Goal: Information Seeking & Learning: Learn about a topic

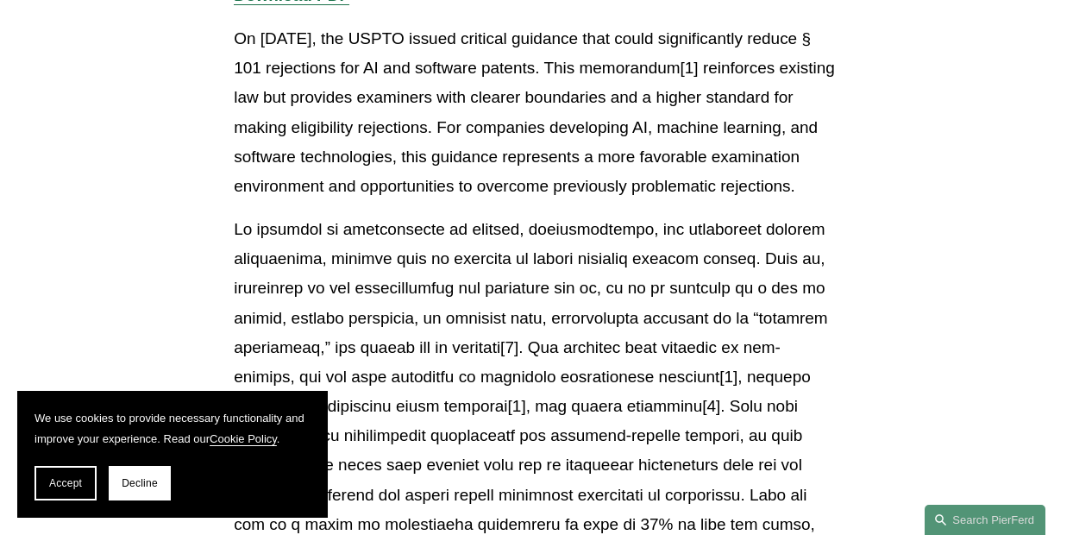
scroll to position [497, 0]
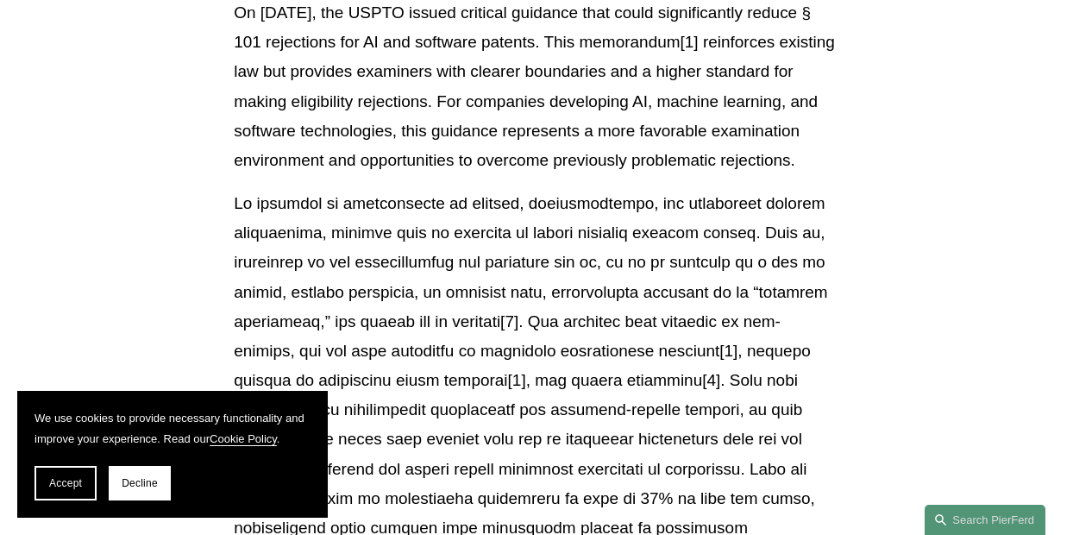
drag, startPoint x: 600, startPoint y: 197, endPoint x: 387, endPoint y: 52, distance: 257.6
click at [395, 54] on p "On [DATE], the USPTO issued critical guidance that could significantly reduce §…" at bounding box center [536, 86] width 605 height 177
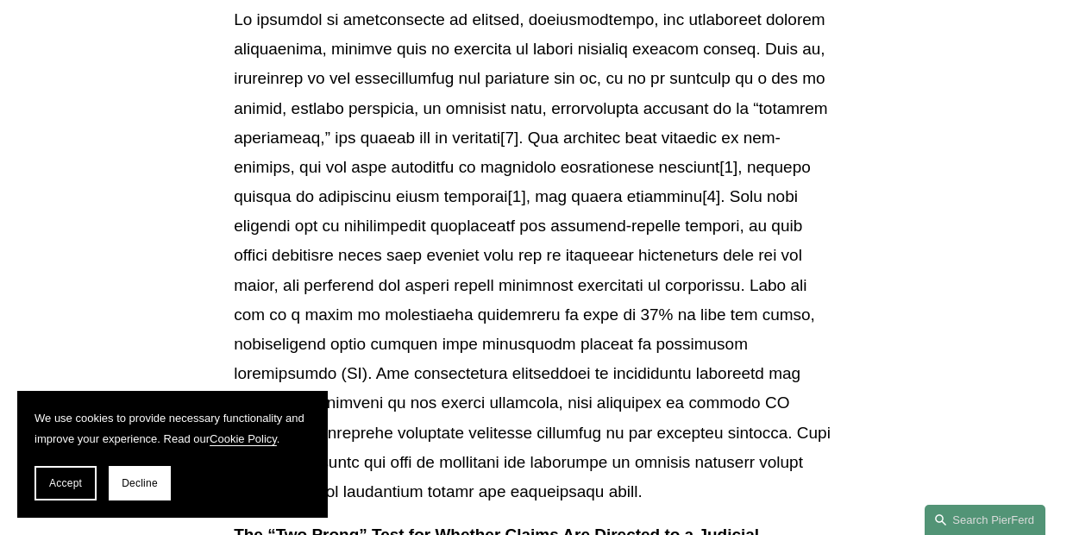
scroll to position [583, 0]
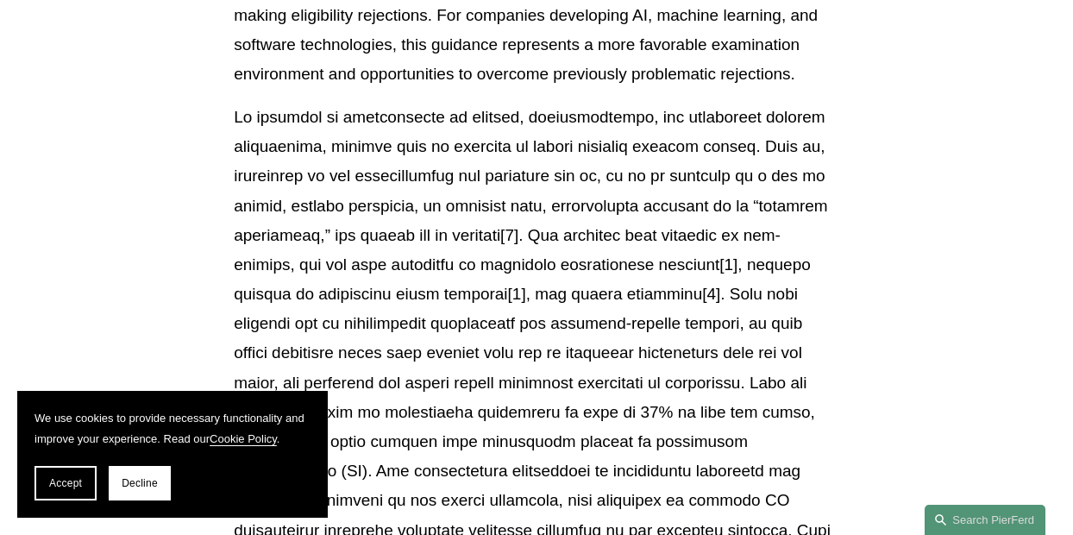
click at [295, 169] on p at bounding box center [536, 353] width 605 height 501
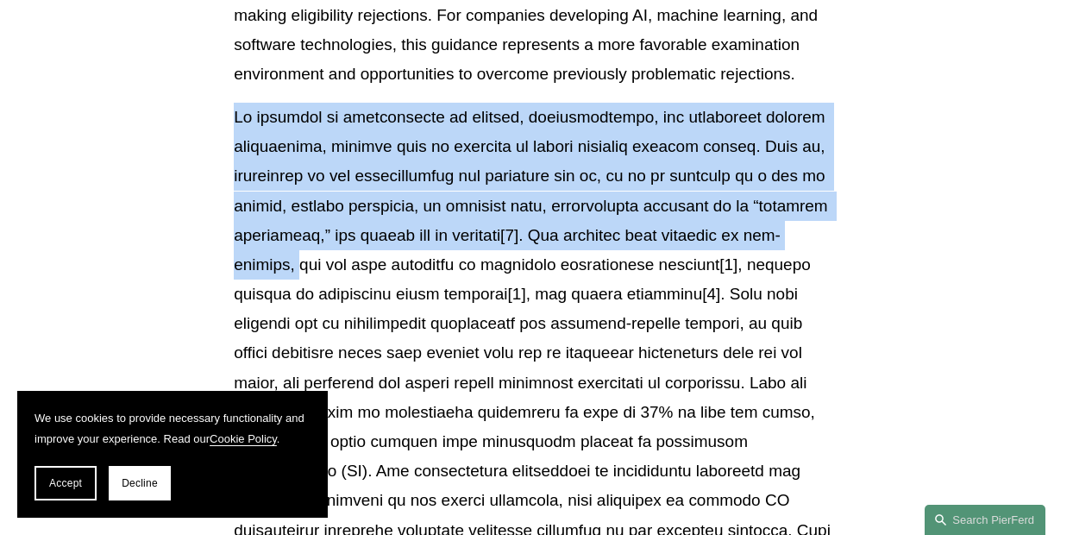
drag, startPoint x: 232, startPoint y: 142, endPoint x: 1016, endPoint y: 267, distance: 793.9
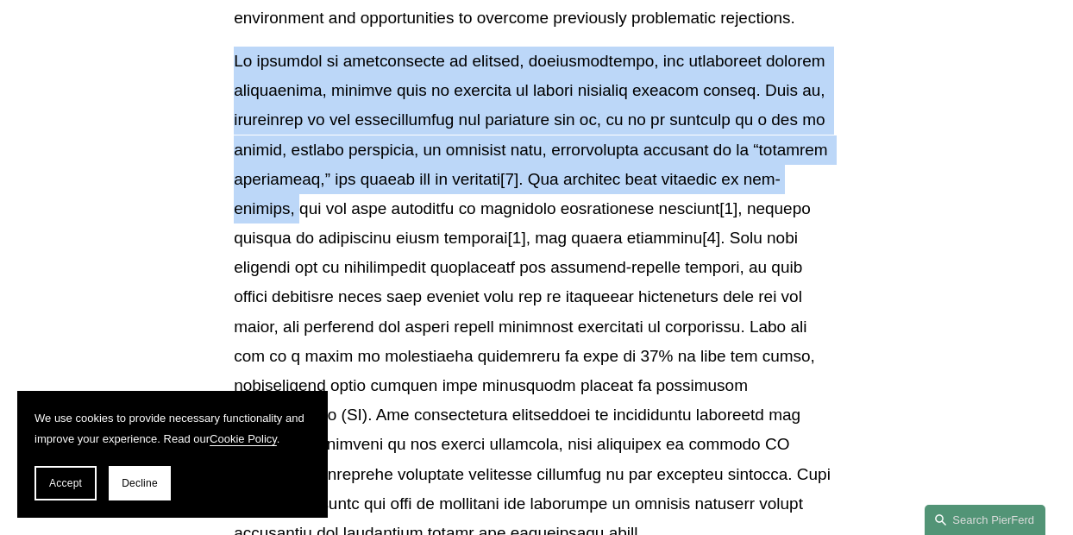
scroll to position [669, 0]
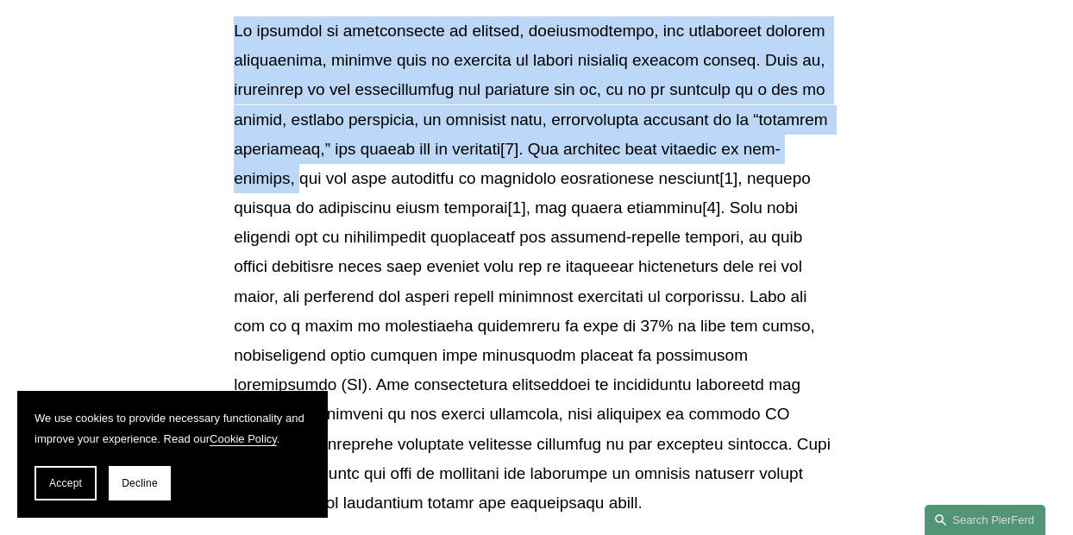
click at [754, 160] on p at bounding box center [536, 266] width 605 height 501
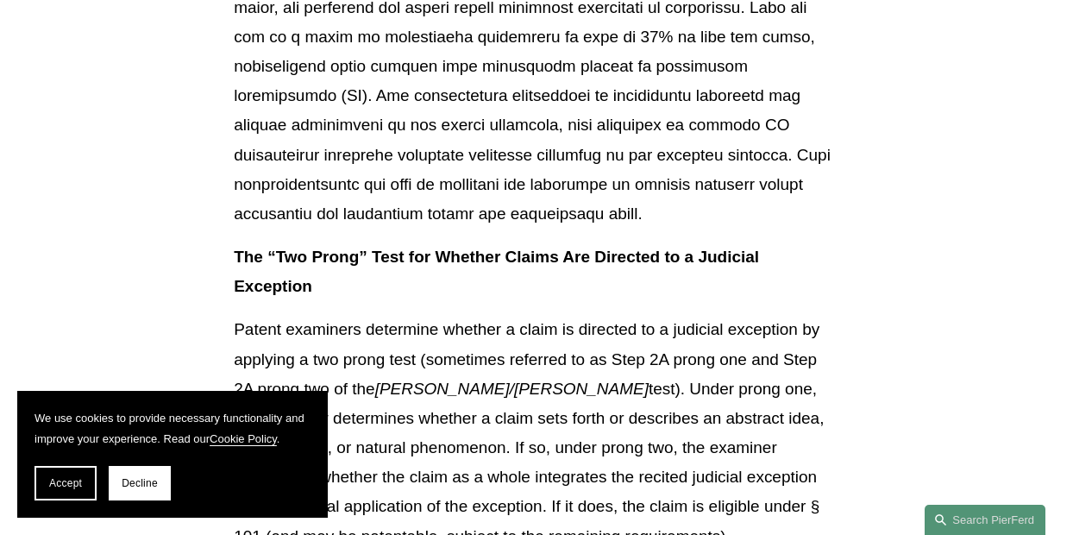
scroll to position [928, 0]
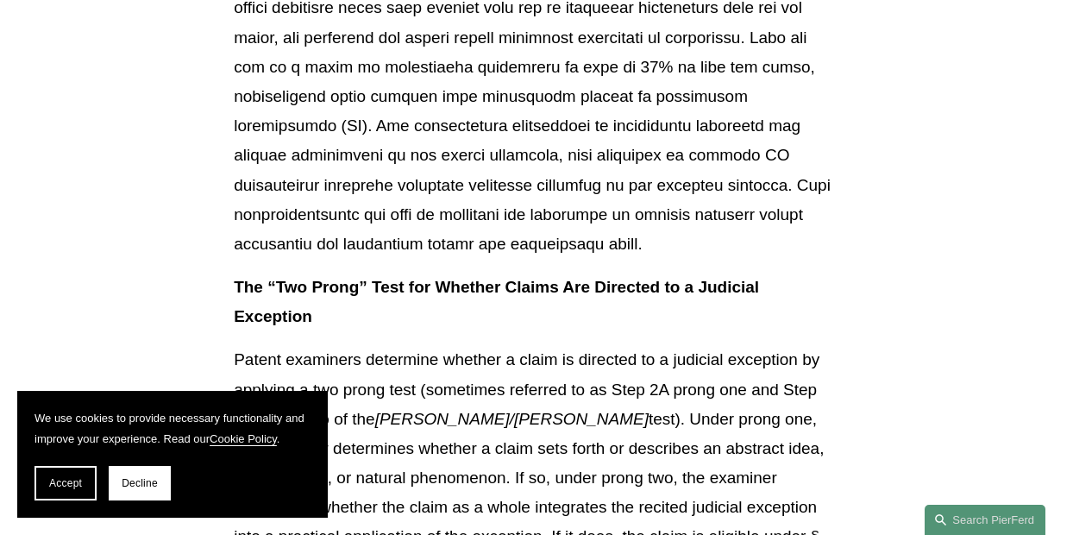
click at [586, 172] on p at bounding box center [536, 8] width 605 height 501
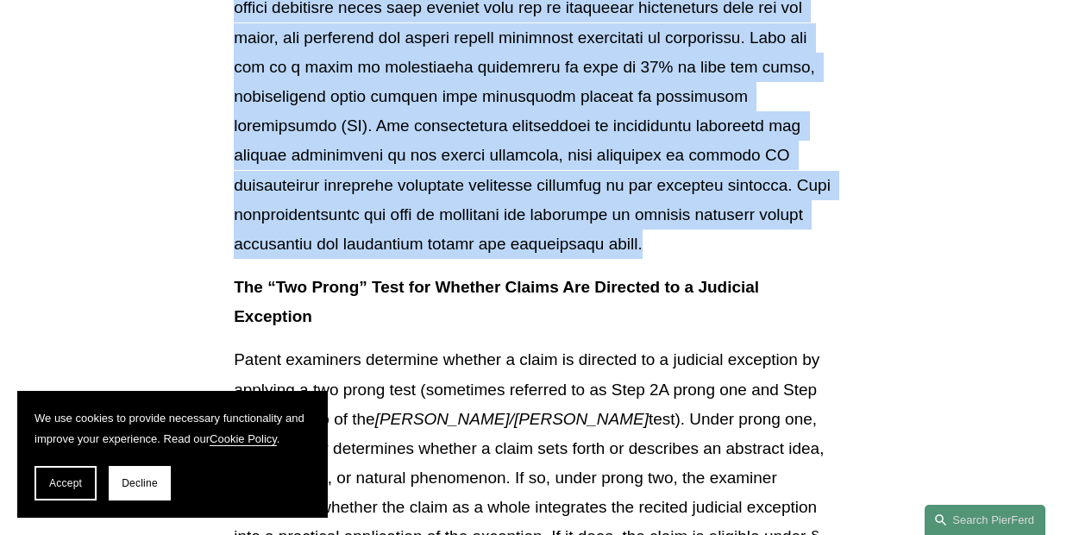
click at [586, 172] on p at bounding box center [536, 8] width 605 height 501
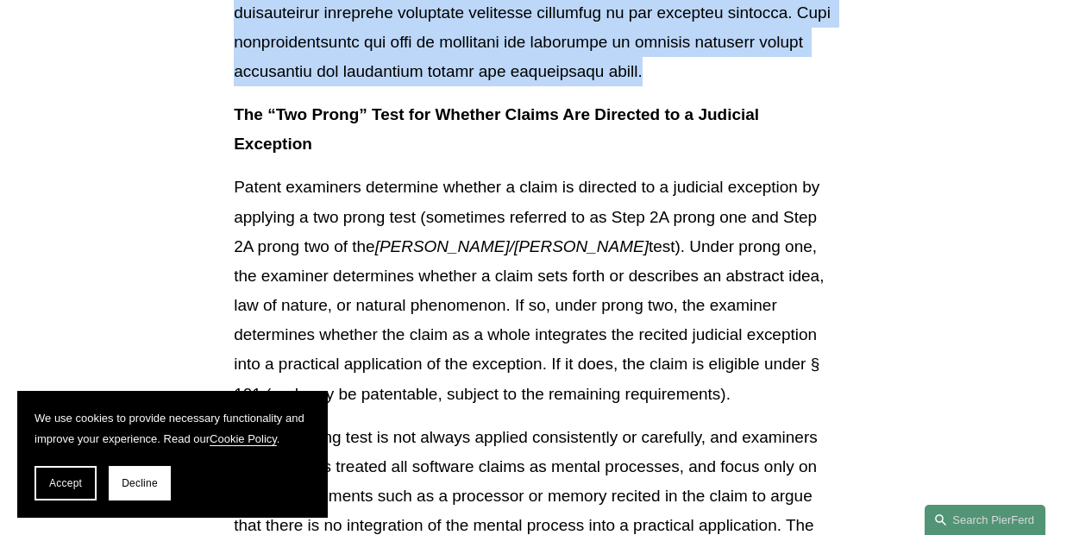
scroll to position [1187, 0]
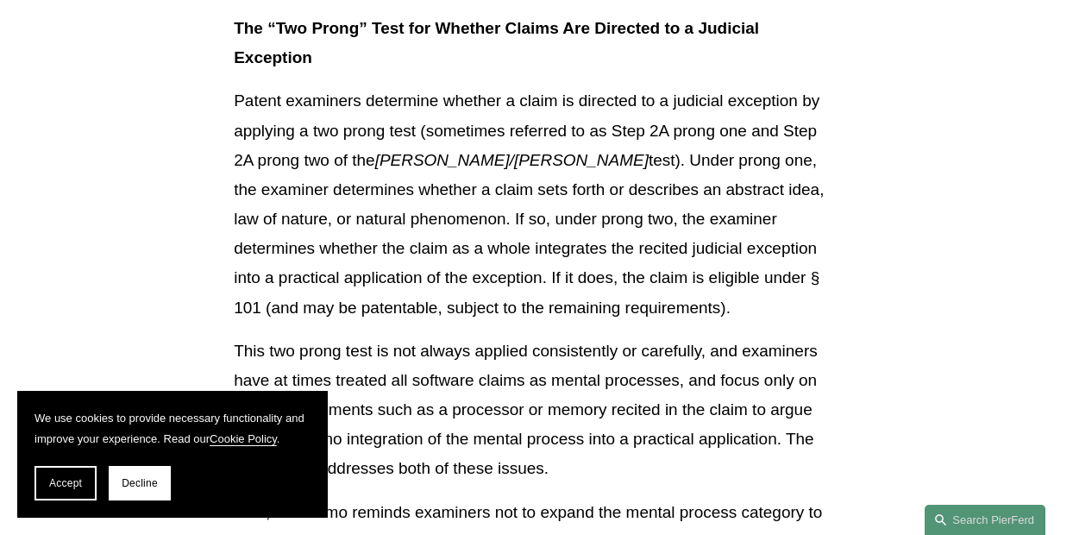
click at [586, 172] on p "Patent examiners determine whether a claim is directed to a judicial exception …" at bounding box center [536, 203] width 605 height 235
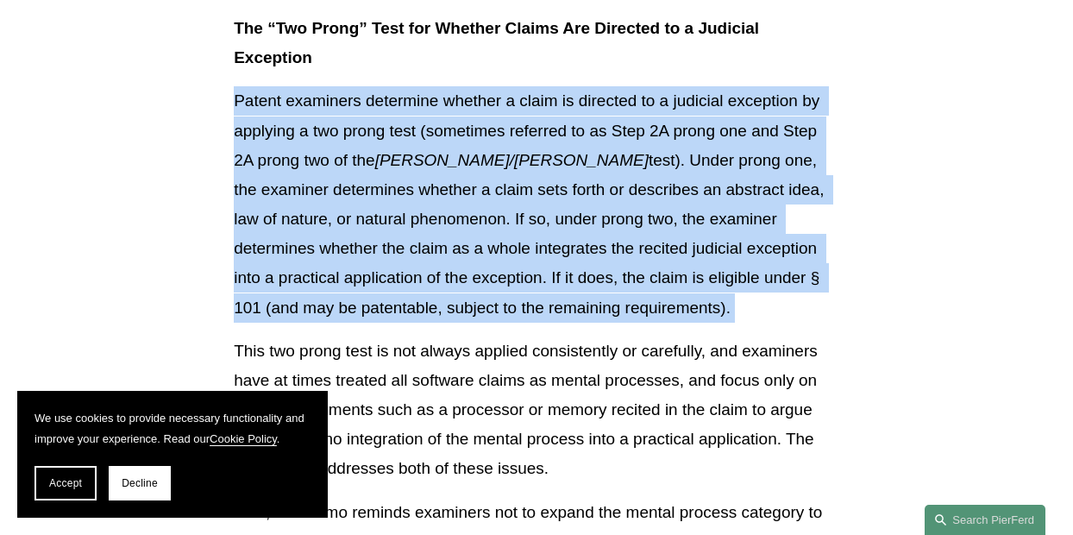
click at [586, 172] on p "Patent examiners determine whether a claim is directed to a judicial exception …" at bounding box center [536, 203] width 605 height 235
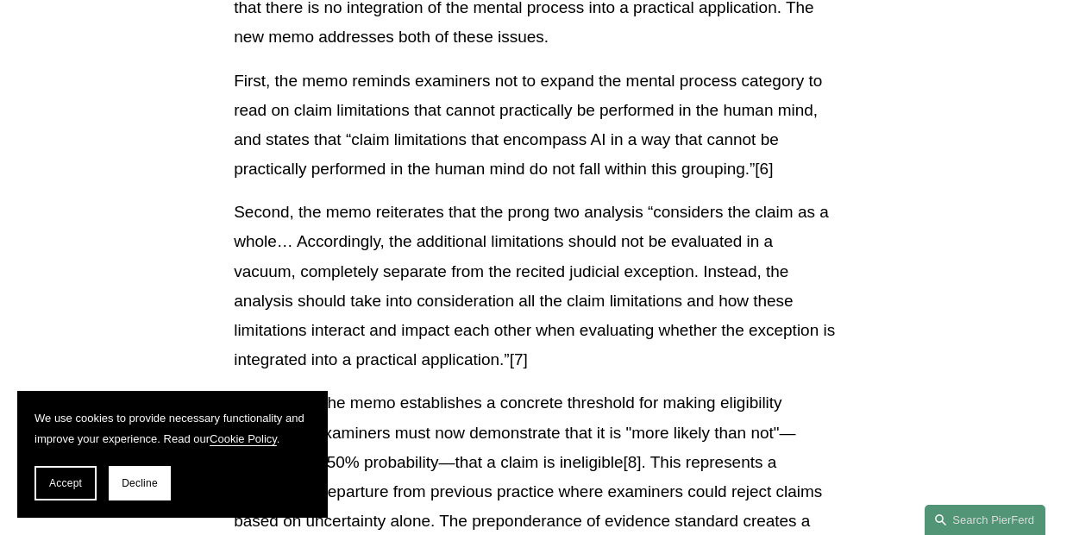
scroll to position [1532, 0]
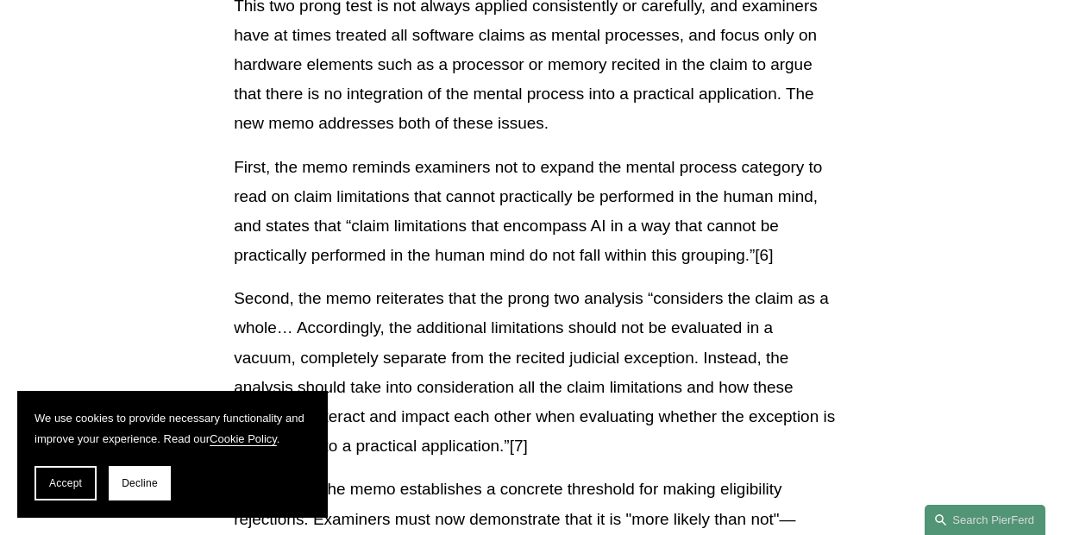
click at [742, 222] on p "First, the memo reminds examiners not to expand the mental process category to …" at bounding box center [536, 212] width 605 height 118
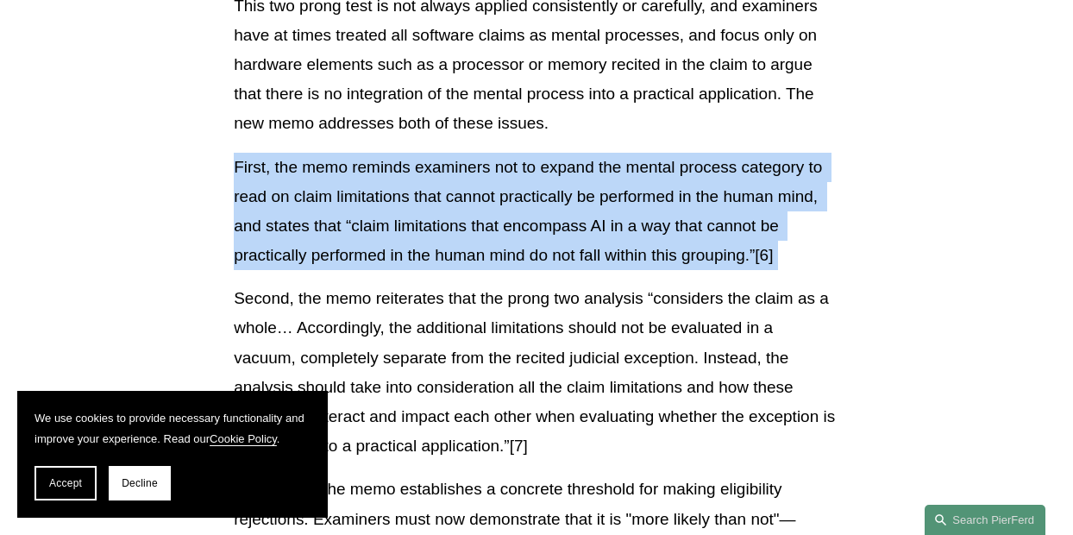
click at [742, 222] on p "First, the memo reminds examiners not to expand the mental process category to …" at bounding box center [536, 212] width 605 height 118
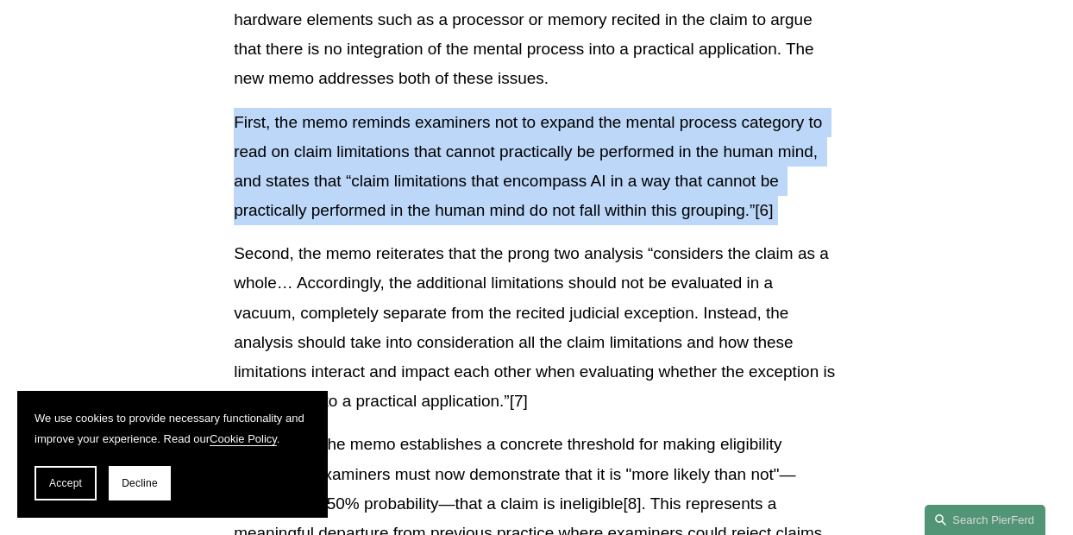
scroll to position [1618, 0]
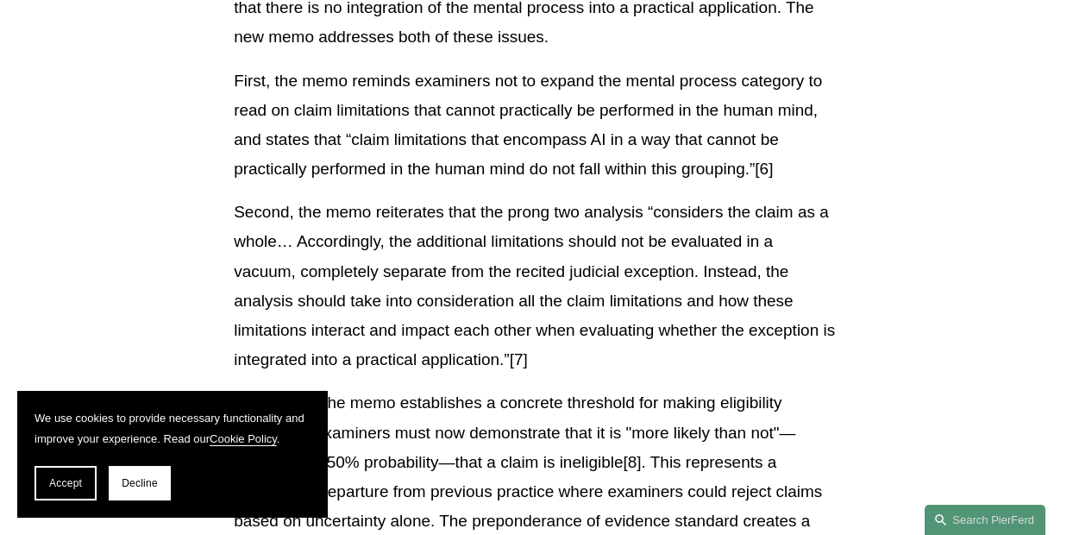
click at [521, 241] on p "Second, the memo reiterates that the prong two analysis “considers the claim as…" at bounding box center [536, 285] width 605 height 177
click at [520, 240] on p "Second, the memo reiterates that the prong two analysis “considers the claim as…" at bounding box center [536, 285] width 605 height 177
click at [519, 239] on p "Second, the memo reiterates that the prong two analysis “considers the claim as…" at bounding box center [536, 285] width 605 height 177
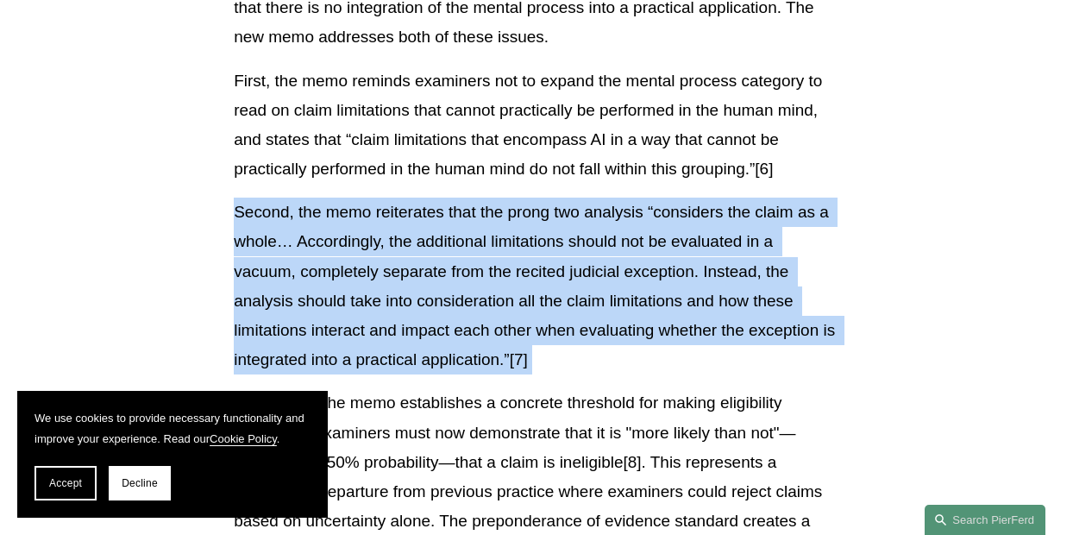
click at [519, 239] on p "Second, the memo reiterates that the prong two analysis “considers the claim as…" at bounding box center [536, 285] width 605 height 177
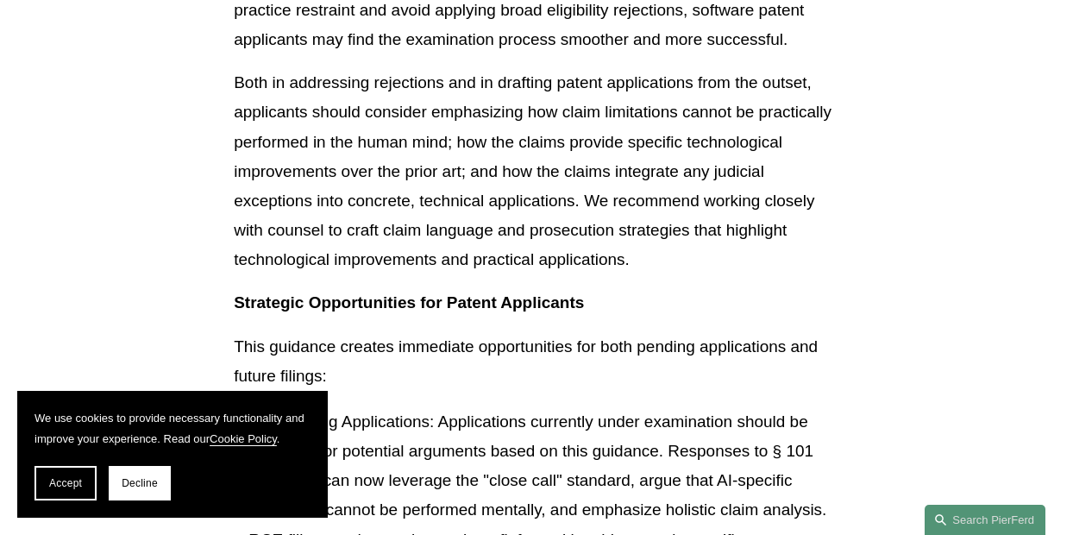
scroll to position [3084, 0]
